Goal: Task Accomplishment & Management: Complete application form

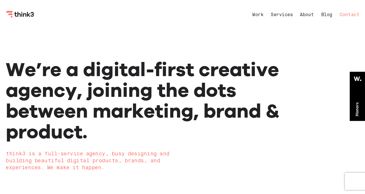
click at [348, 13] on link "Contact" at bounding box center [350, 15] width 20 height 5
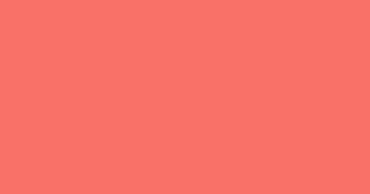
select select "General enquiry"
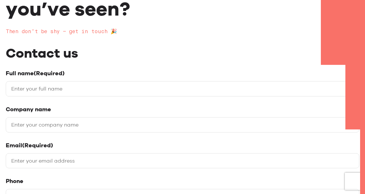
scroll to position [87, 0]
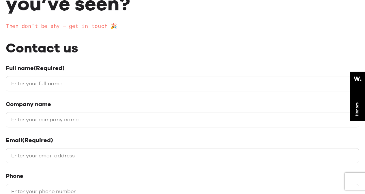
click at [97, 79] on input "Full name (Required)" at bounding box center [183, 83] width 354 height 15
type input "[PERSON_NAME]"
type input "[URL][DOMAIN_NAME]"
type input "[EMAIL_ADDRESS][DOMAIN_NAME]"
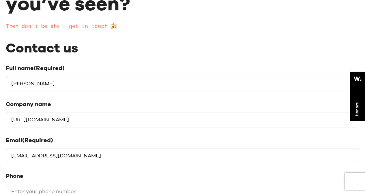
type input "08509614358"
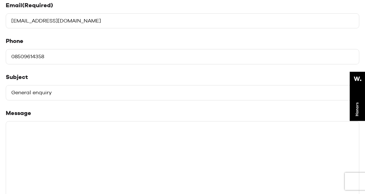
scroll to position [231, 0]
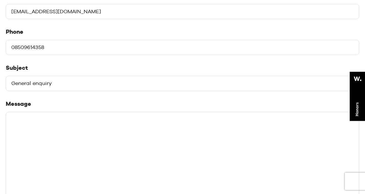
paste textarea "Hello there, We specialize in offering high-quality, organic guest posting serv…"
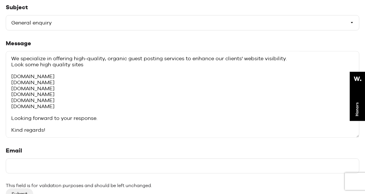
scroll to position [318, 0]
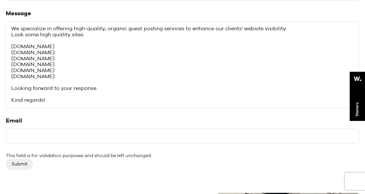
type textarea "Hello there, We specialize in offering high-quality, organic guest posting serv…"
click at [42, 135] on input "Email" at bounding box center [183, 136] width 354 height 15
click at [71, 134] on input "Email" at bounding box center [183, 136] width 354 height 15
type input "[EMAIL_ADDRESS][DOMAIN_NAME]"
click at [27, 164] on input "Submit" at bounding box center [19, 164] width 27 height 11
